Goal: Information Seeking & Learning: Understand process/instructions

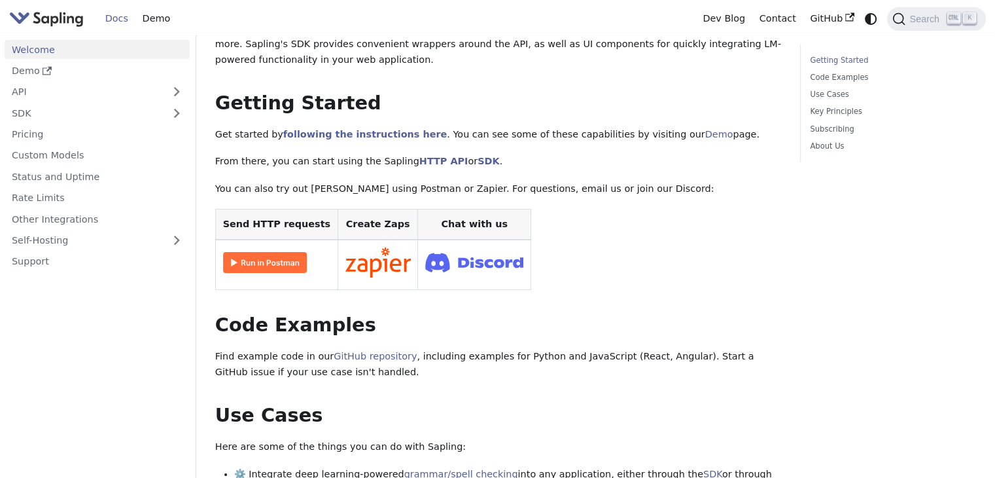
scroll to position [153, 0]
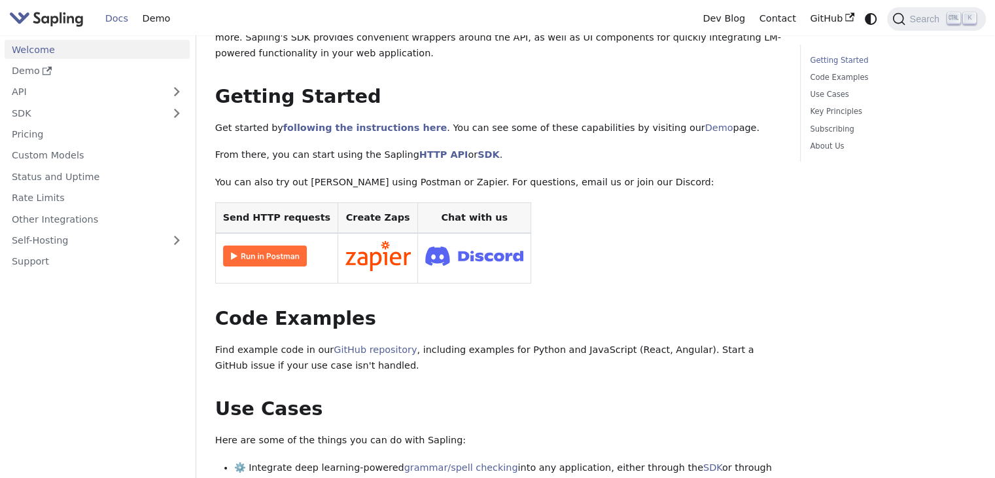
click at [266, 254] on img at bounding box center [265, 255] width 84 height 21
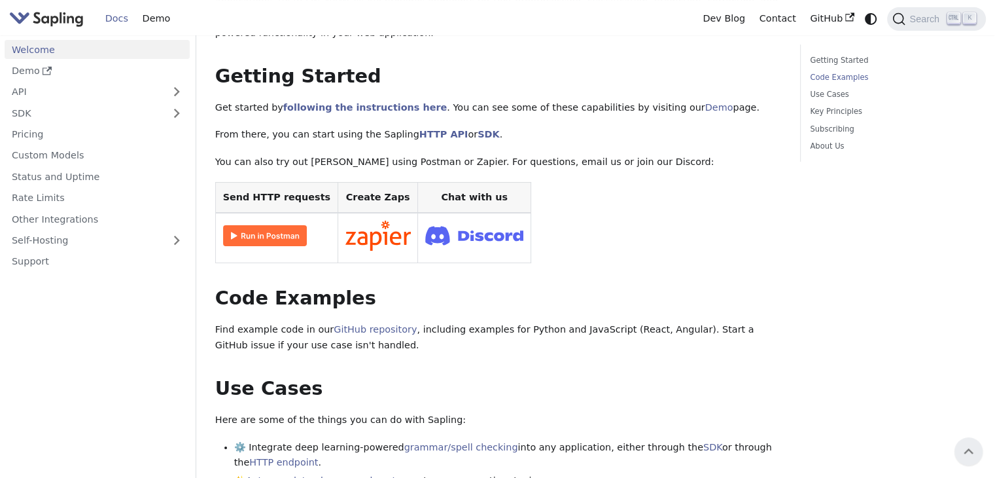
scroll to position [0, 0]
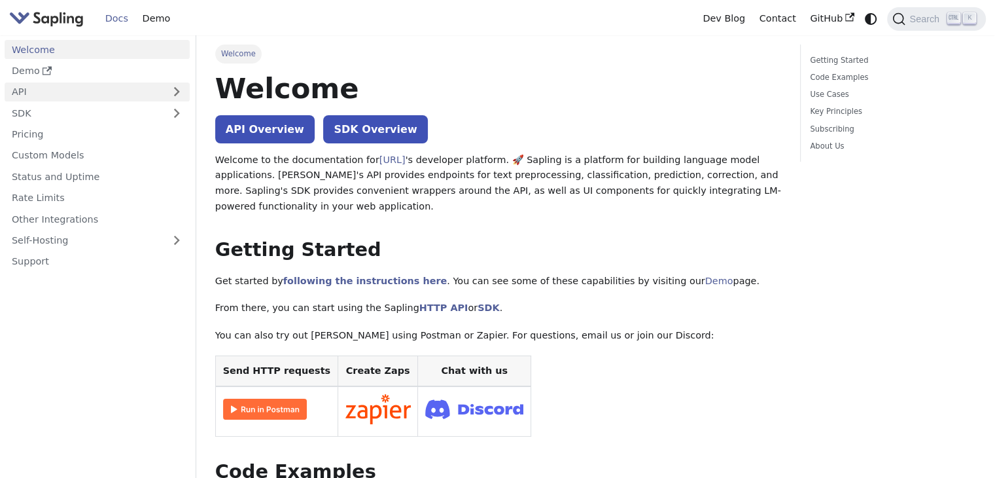
click at [154, 98] on link "API" at bounding box center [84, 91] width 159 height 19
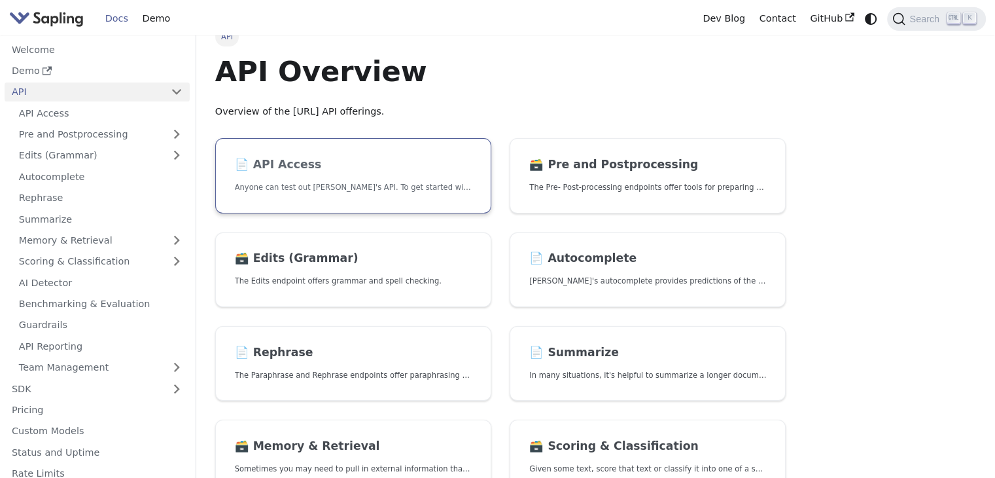
scroll to position [18, 0]
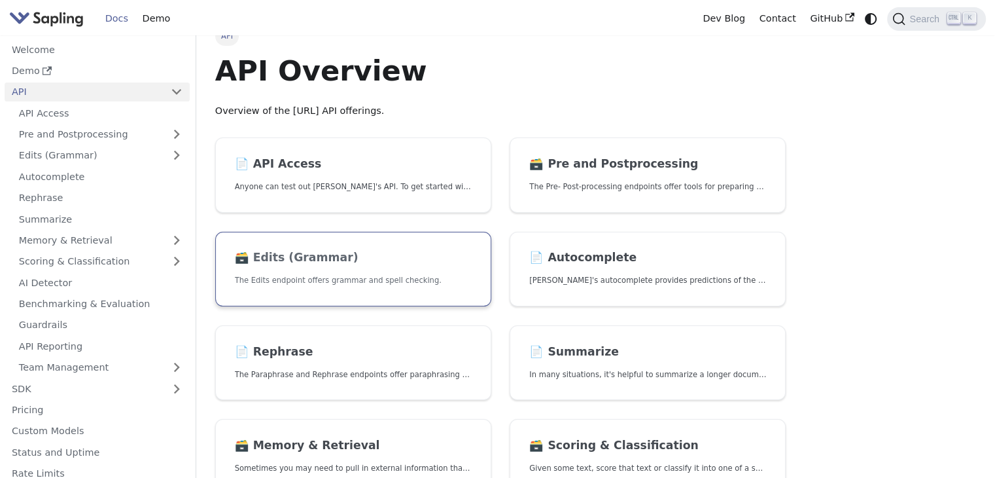
click at [400, 278] on p "The Edits endpoint offers grammar and spell checking." at bounding box center [353, 280] width 237 height 12
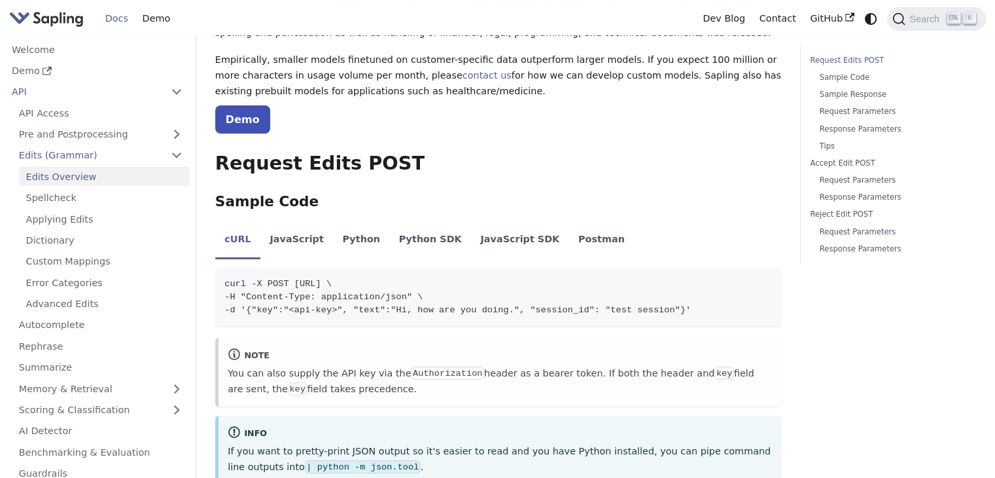
scroll to position [170, 0]
click at [354, 235] on li "Python" at bounding box center [361, 240] width 56 height 37
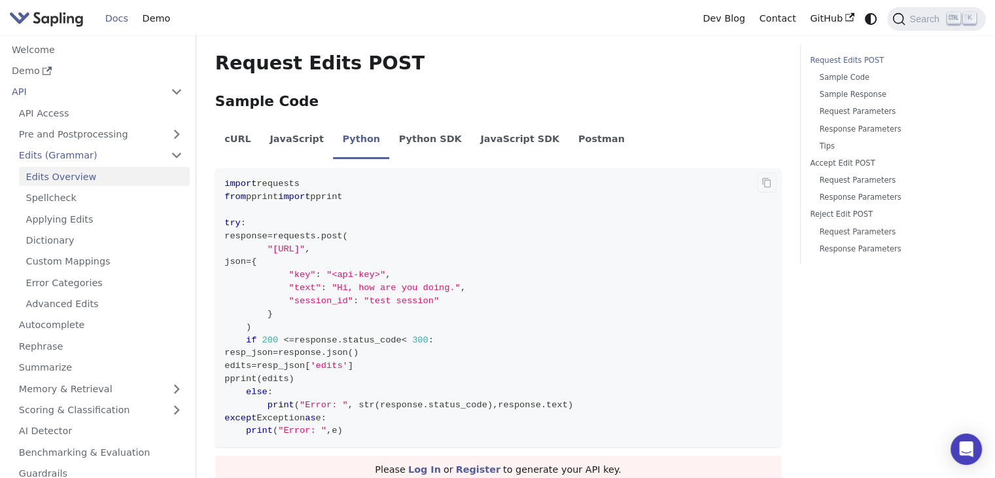
scroll to position [272, 0]
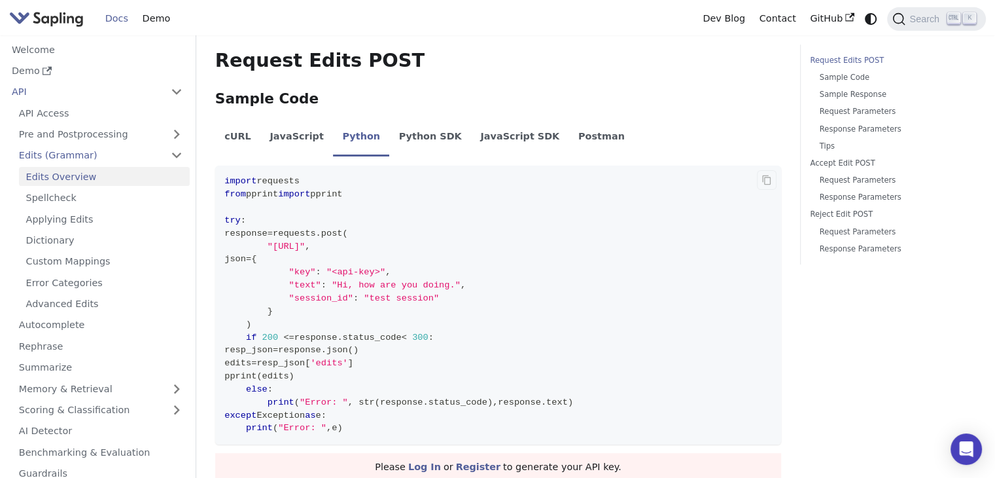
drag, startPoint x: 270, startPoint y: 248, endPoint x: 440, endPoint y: 247, distance: 170.8
click at [305, 247] on span ""[URL]"" at bounding box center [286, 246] width 37 height 10
copy span "[URL]"
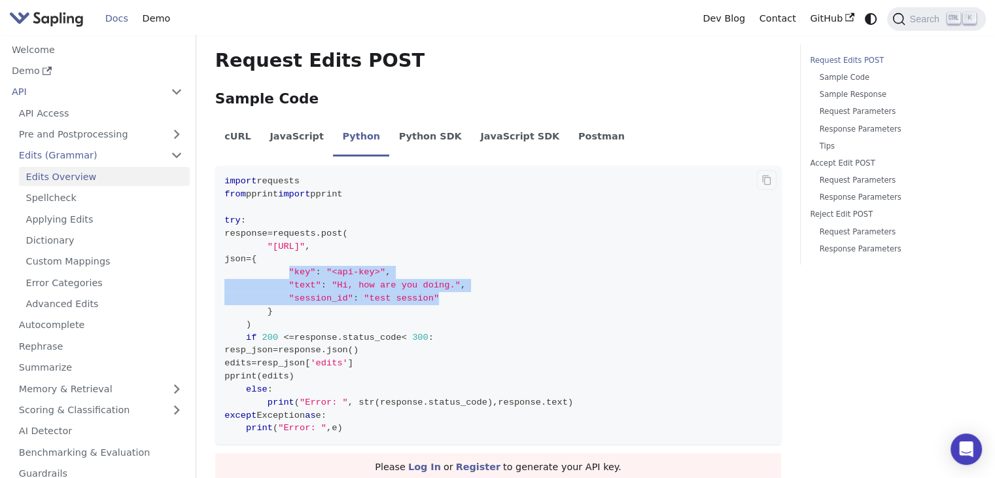
drag, startPoint x: 284, startPoint y: 275, endPoint x: 435, endPoint y: 293, distance: 152.2
click at [435, 293] on code "import requests from pprint import pprint try : response = requests . post ( "[…" at bounding box center [498, 305] width 566 height 279
copy code ""key" : "<api-key>" , "text" : "Hi, how are you doing." , "session_id" : "test …"
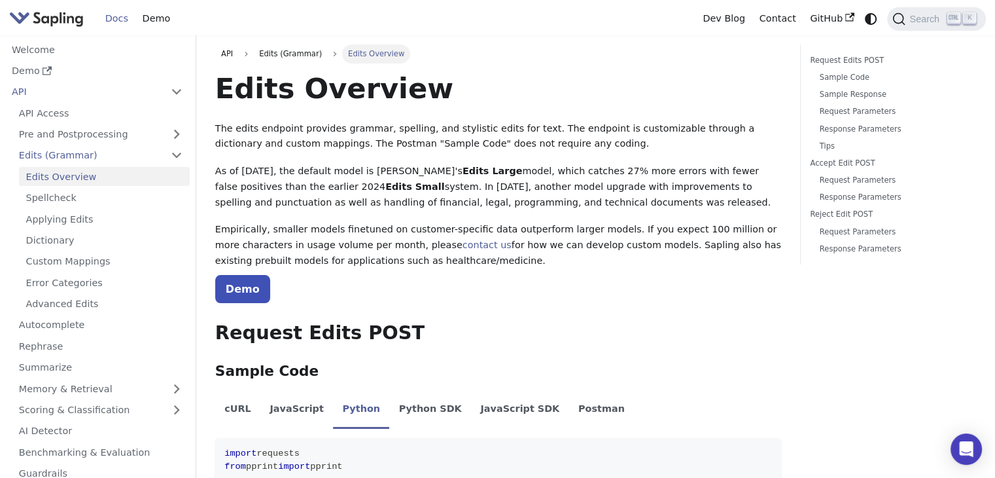
scroll to position [0, 0]
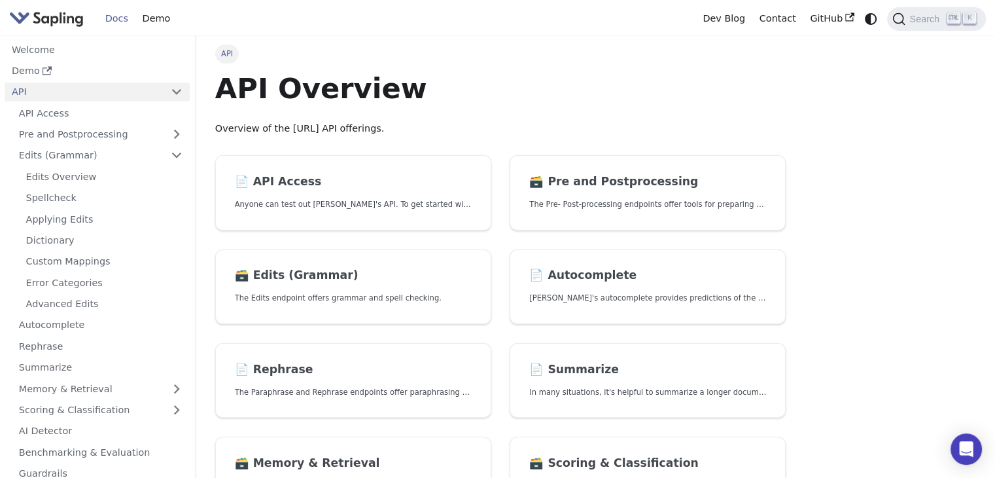
scroll to position [18, 0]
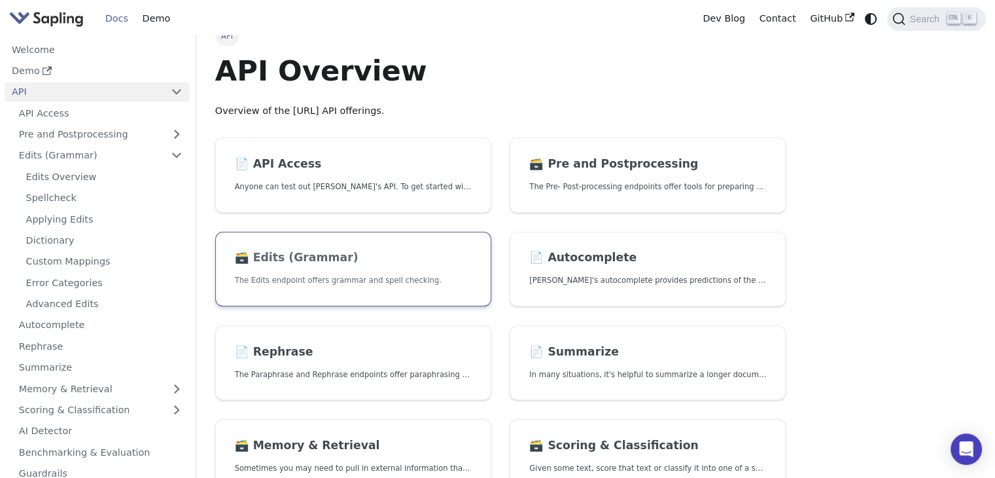
click at [400, 256] on h2 "🗃️ Edits (Grammar)" at bounding box center [353, 258] width 237 height 14
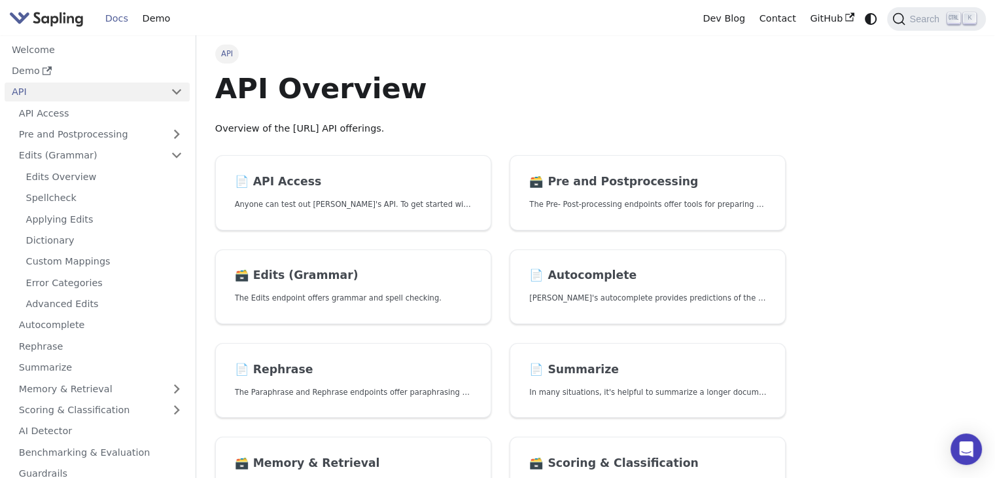
scroll to position [18, 0]
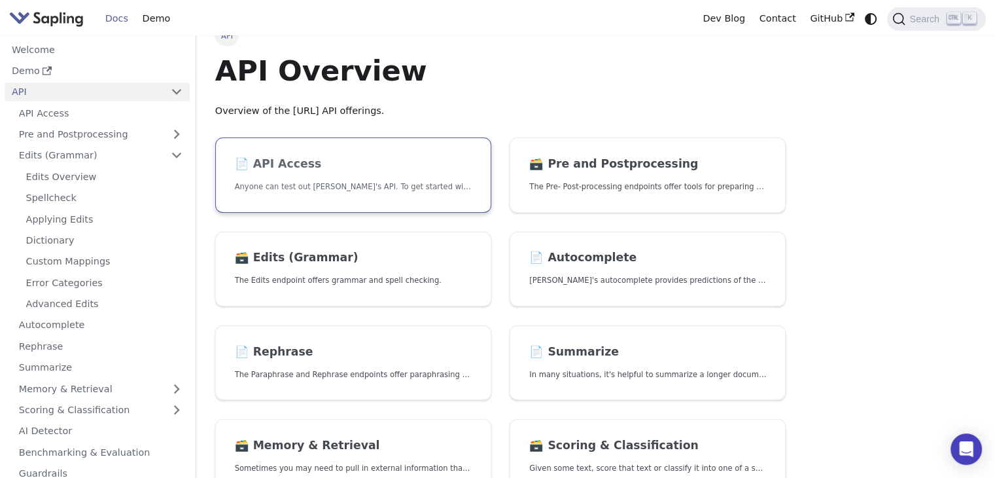
click at [381, 200] on link "📄️ API Access Anyone can test out [PERSON_NAME]'s API. To get started with the …" at bounding box center [353, 174] width 276 height 75
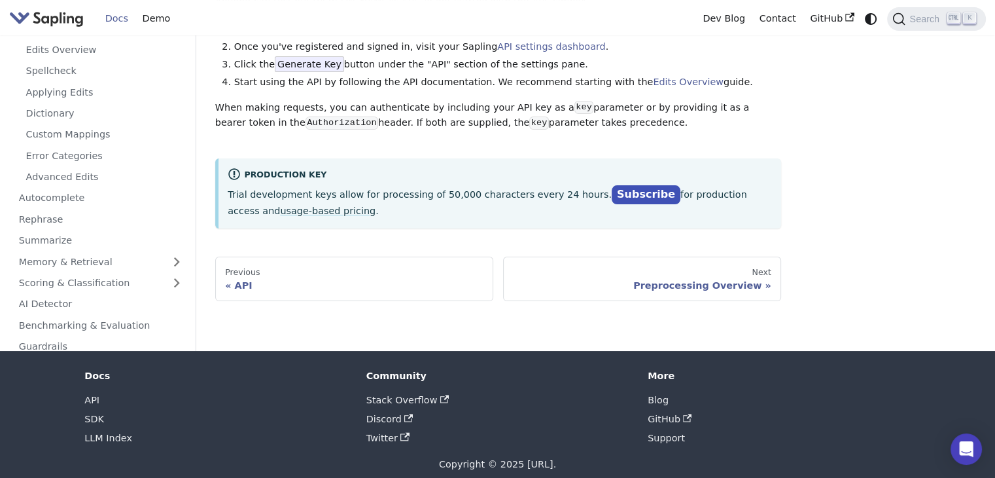
scroll to position [129, 0]
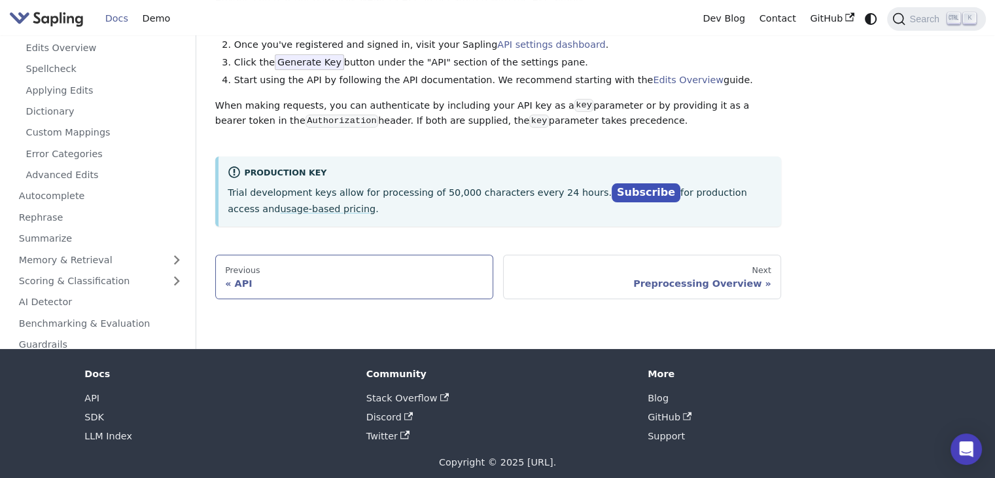
click at [241, 283] on div "API" at bounding box center [354, 283] width 258 height 12
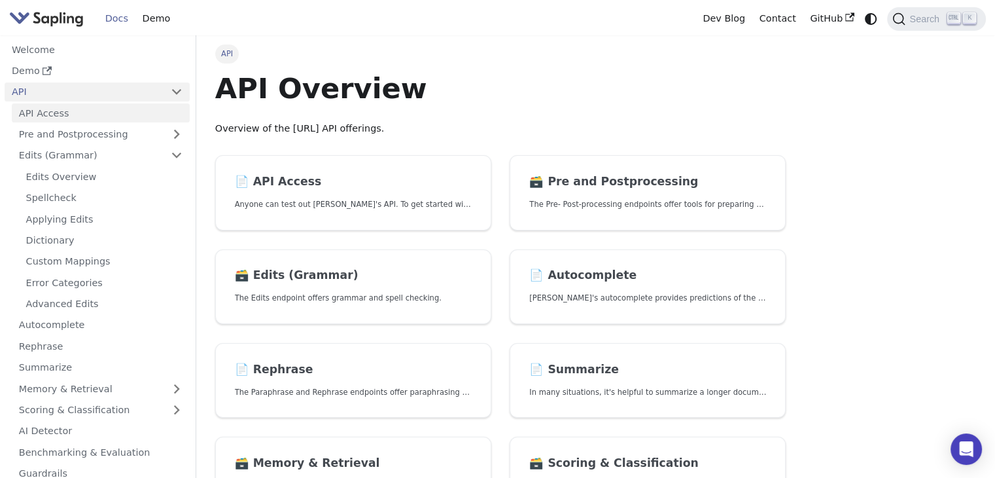
click at [62, 114] on link "API Access" at bounding box center [101, 112] width 178 height 19
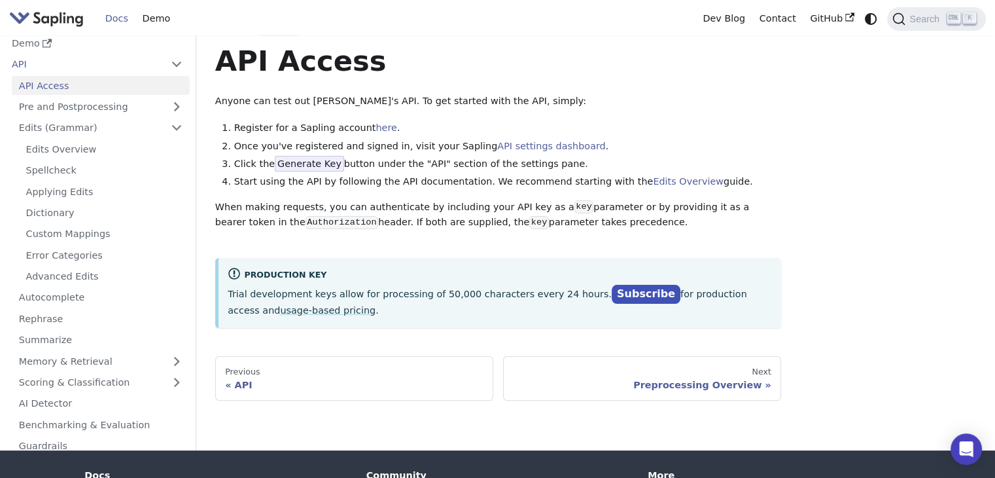
scroll to position [26, 0]
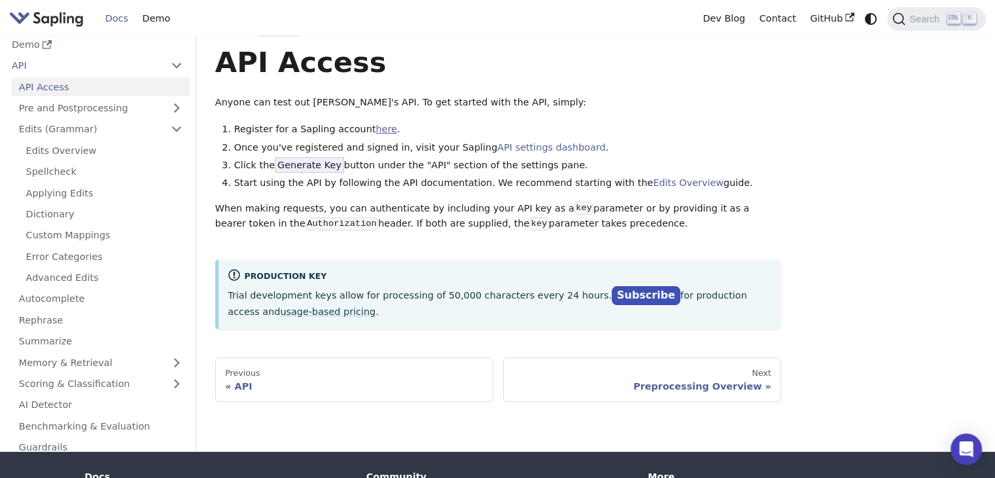
click at [376, 130] on link "here" at bounding box center [386, 129] width 21 height 10
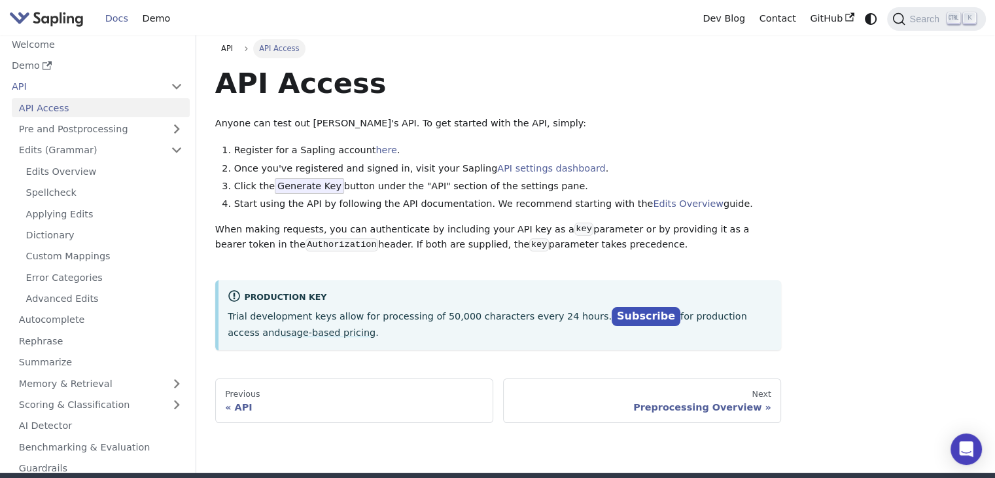
scroll to position [7, 0]
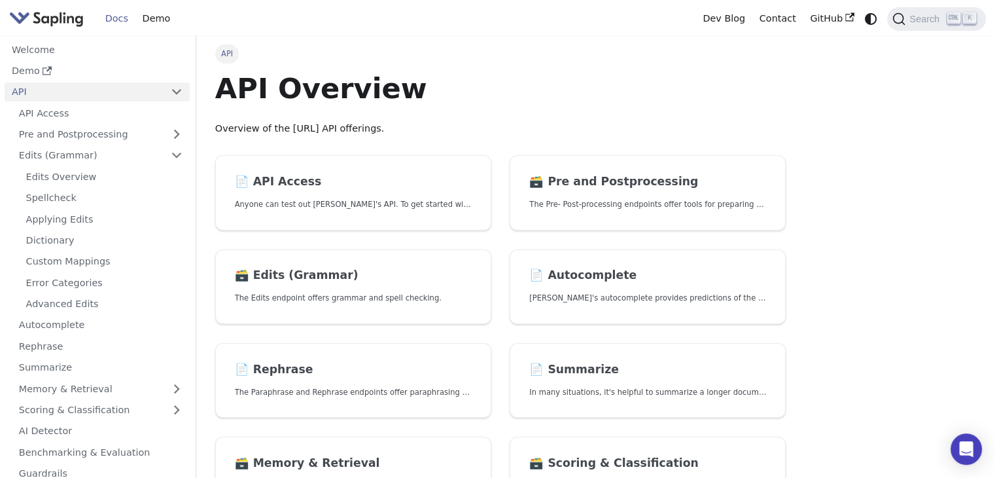
scroll to position [18, 0]
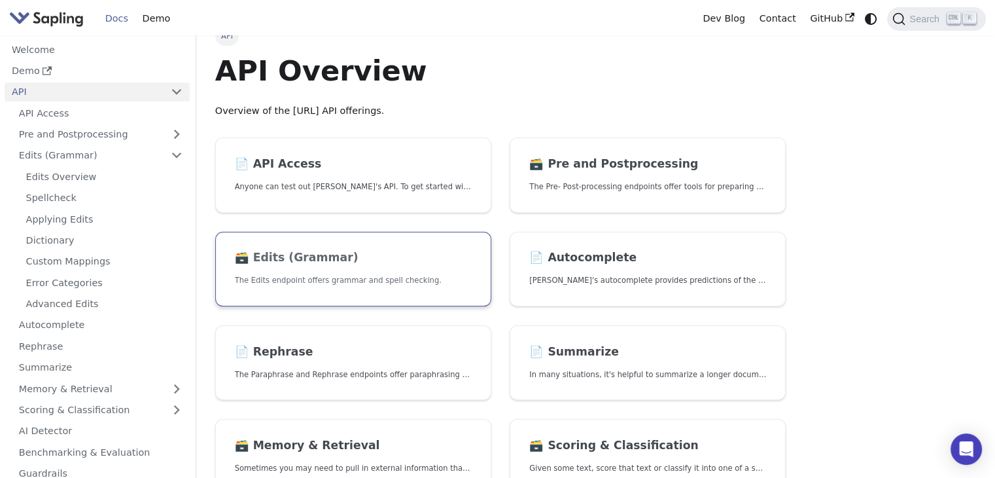
click at [407, 264] on h2 "🗃️ Edits (Grammar)" at bounding box center [353, 258] width 237 height 14
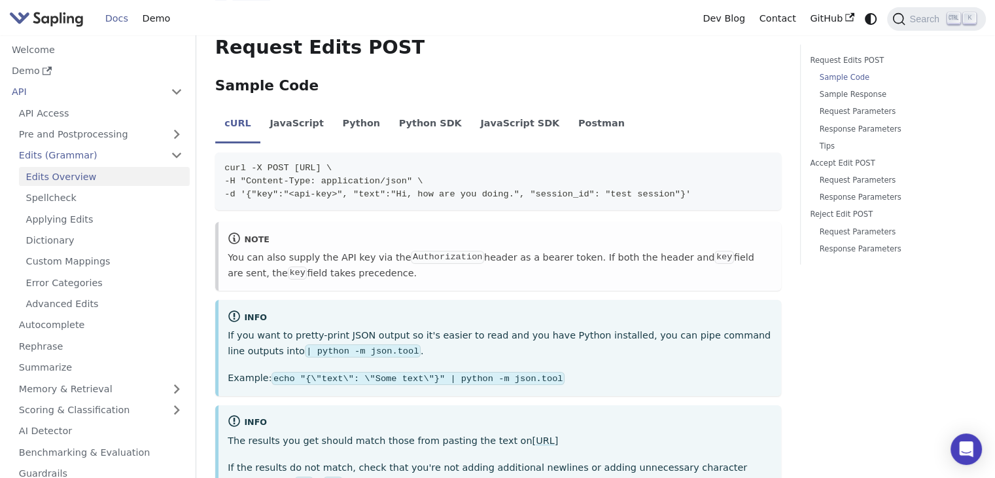
scroll to position [294, 0]
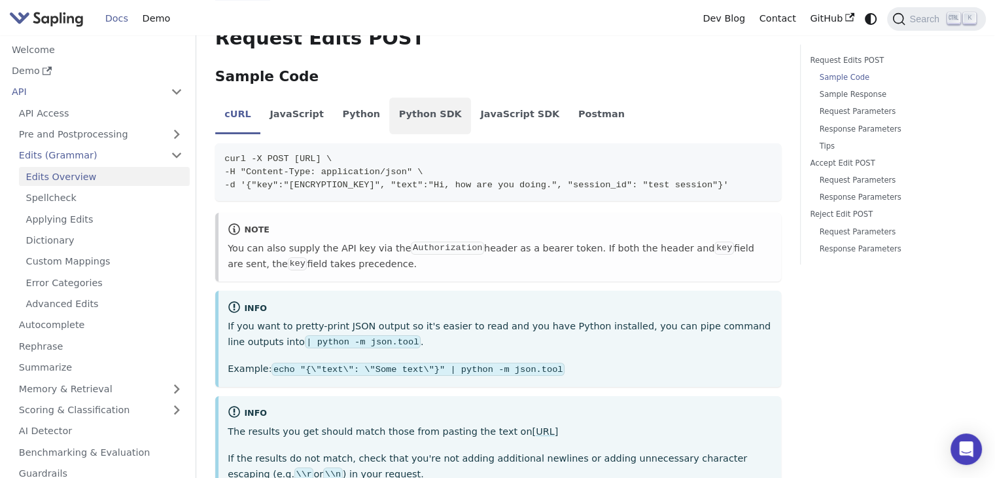
click at [416, 115] on li "Python SDK" at bounding box center [430, 116] width 82 height 37
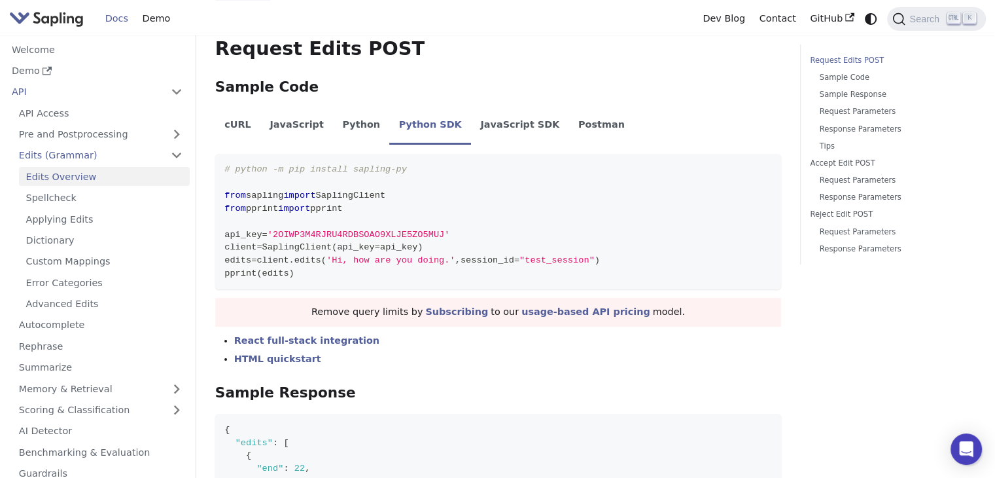
scroll to position [283, 0]
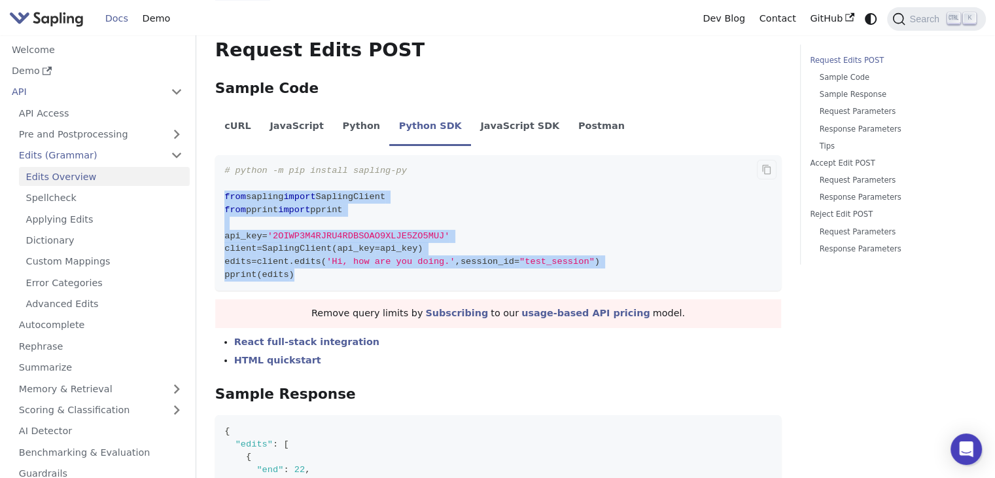
drag, startPoint x: 339, startPoint y: 279, endPoint x: 223, endPoint y: 199, distance: 140.7
click at [223, 199] on code "# python -m pip install sapling-py from sapling import SaplingClient from pprin…" at bounding box center [498, 222] width 566 height 135
copy code "from sapling import SaplingClient from pprint import pprint api_key = '2OIWP3M4…"
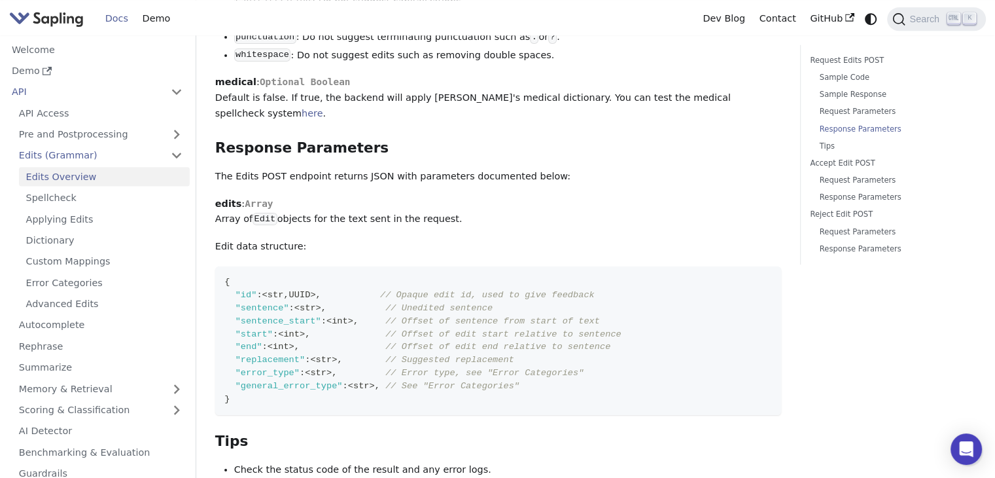
scroll to position [1694, 0]
